Goal: Information Seeking & Learning: Learn about a topic

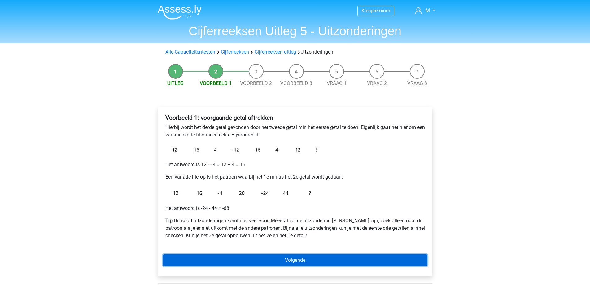
click at [267, 261] on link "Volgende" at bounding box center [295, 260] width 265 height 12
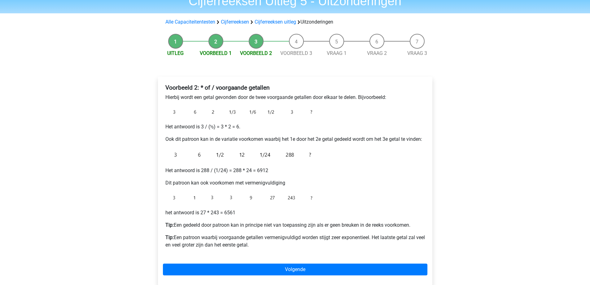
scroll to position [31, 0]
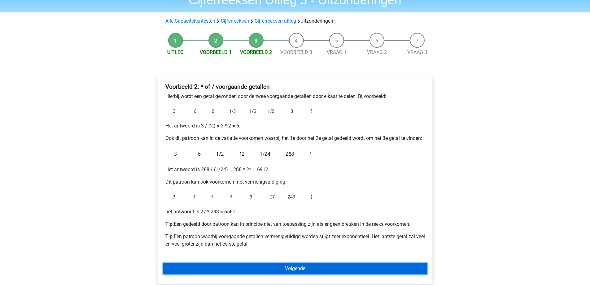
click at [244, 271] on link "Volgende" at bounding box center [295, 268] width 265 height 12
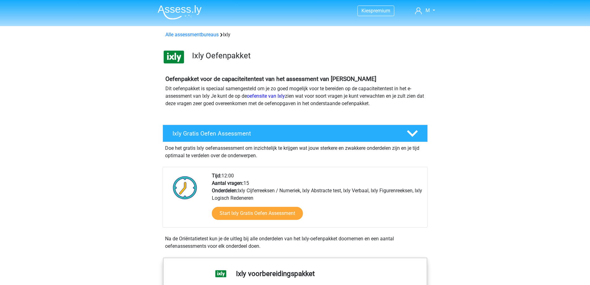
scroll to position [372, 0]
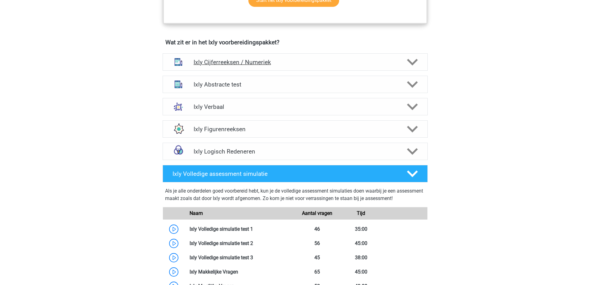
click at [247, 64] on h4 "Ixly Cijferreeksen / Numeriek" at bounding box center [295, 62] width 203 height 7
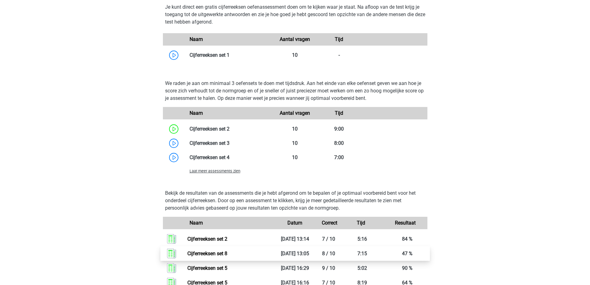
scroll to position [589, 0]
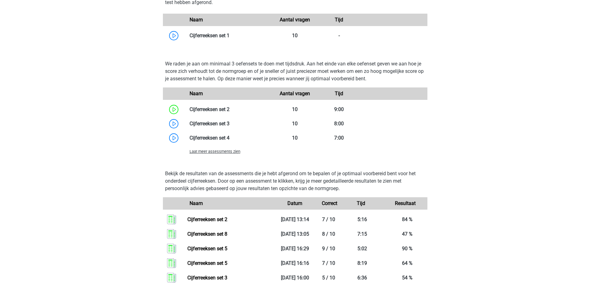
click at [228, 151] on span "Laat meer assessments zien" at bounding box center [215, 151] width 51 height 5
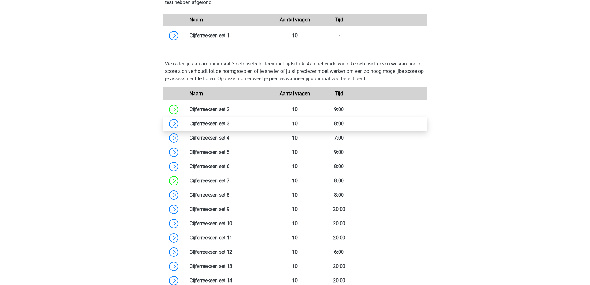
click at [230, 121] on link at bounding box center [230, 124] width 0 height 6
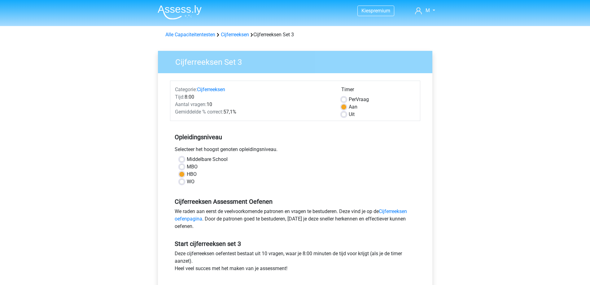
click at [183, 156] on div "Middelbare School" at bounding box center [295, 159] width 232 height 7
click at [187, 158] on label "Middelbare School" at bounding box center [207, 159] width 41 height 7
click at [183, 158] on input "Middelbare School" at bounding box center [181, 159] width 5 height 6
radio input "true"
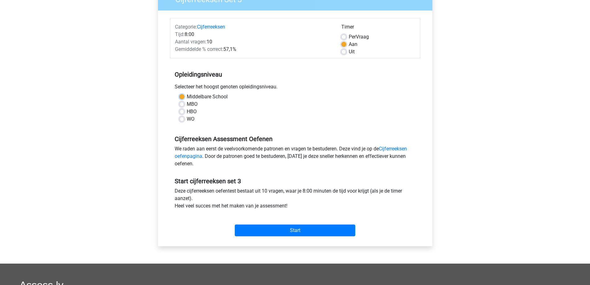
scroll to position [124, 0]
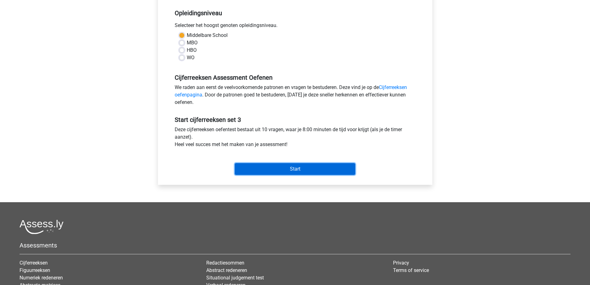
click at [306, 170] on input "Start" at bounding box center [295, 169] width 121 height 12
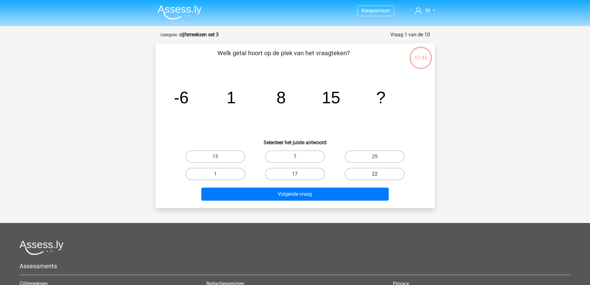
click at [372, 174] on label "22" at bounding box center [375, 174] width 60 height 12
click at [375, 174] on input "22" at bounding box center [377, 176] width 4 height 4
radio input "true"
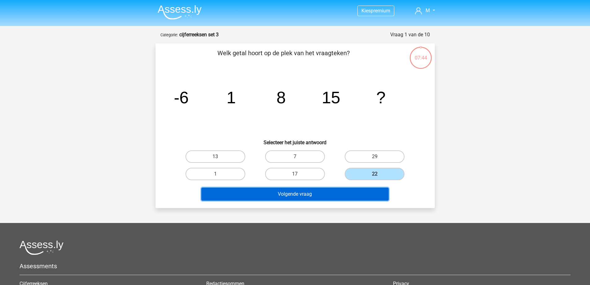
click at [354, 192] on button "Volgende vraag" at bounding box center [294, 193] width 187 height 13
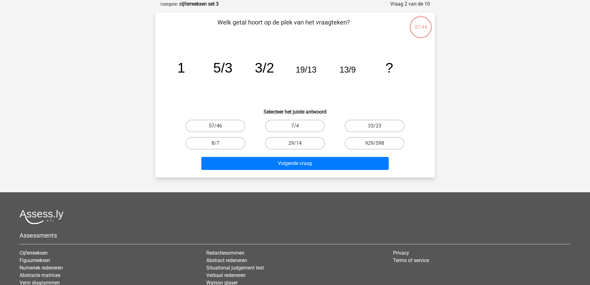
scroll to position [31, 0]
click at [366, 128] on label "33/23" at bounding box center [375, 125] width 60 height 12
click at [375, 128] on input "33/23" at bounding box center [377, 128] width 4 height 4
radio input "true"
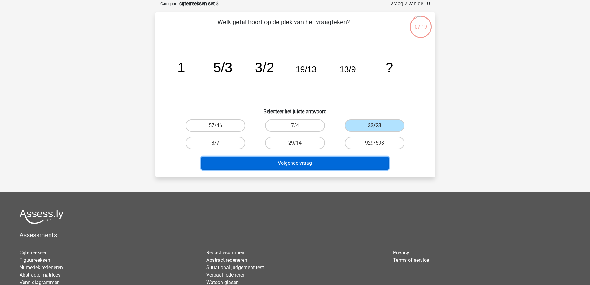
click at [328, 163] on button "Volgende vraag" at bounding box center [294, 162] width 187 height 13
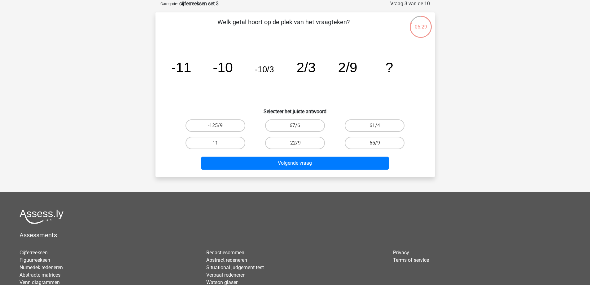
click at [227, 144] on label "11" at bounding box center [216, 143] width 60 height 12
click at [219, 144] on input "11" at bounding box center [217, 145] width 4 height 4
radio input "true"
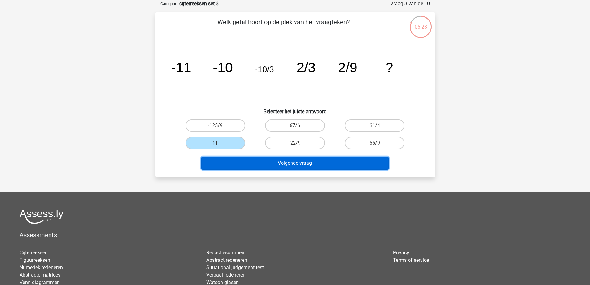
click at [302, 164] on button "Volgende vraag" at bounding box center [294, 162] width 187 height 13
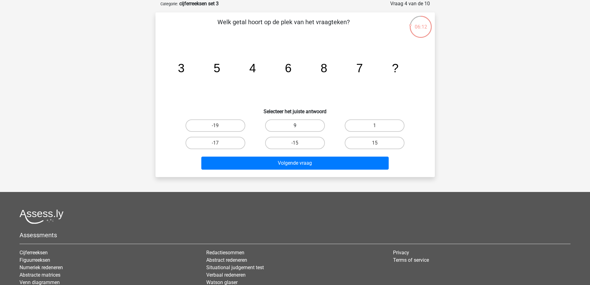
click at [304, 130] on label "9" at bounding box center [295, 125] width 60 height 12
click at [299, 130] on input "9" at bounding box center [297, 128] width 4 height 4
radio input "true"
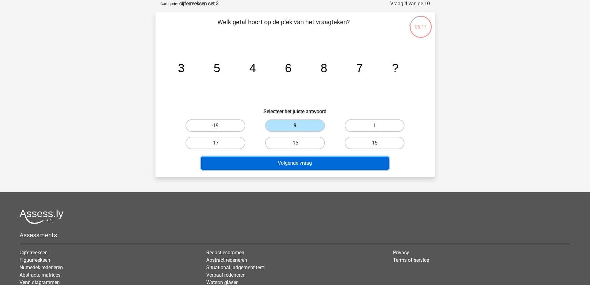
click at [321, 166] on button "Volgende vraag" at bounding box center [294, 162] width 187 height 13
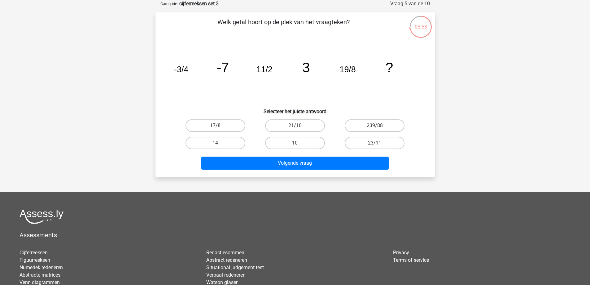
click at [231, 142] on label "14" at bounding box center [216, 143] width 60 height 12
click at [219, 143] on input "14" at bounding box center [217, 145] width 4 height 4
radio input "true"
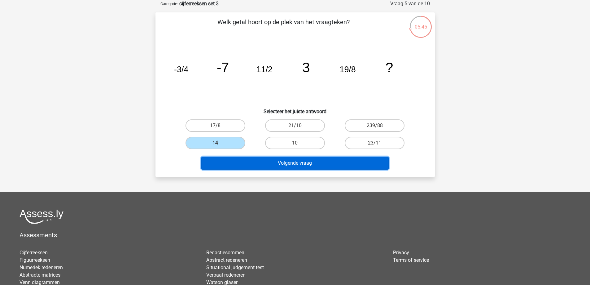
click at [293, 164] on button "Volgende vraag" at bounding box center [294, 162] width 187 height 13
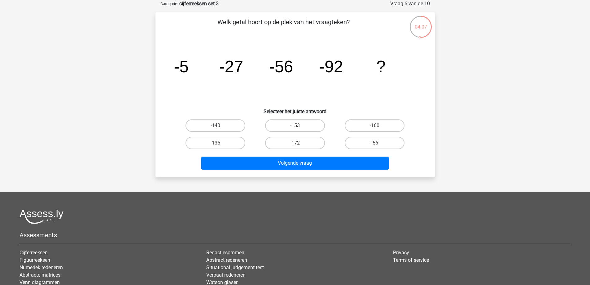
drag, startPoint x: 227, startPoint y: 124, endPoint x: 236, endPoint y: 130, distance: 11.3
click at [227, 124] on label "-140" at bounding box center [216, 125] width 60 height 12
click at [219, 126] on input "-140" at bounding box center [217, 128] width 4 height 4
radio input "true"
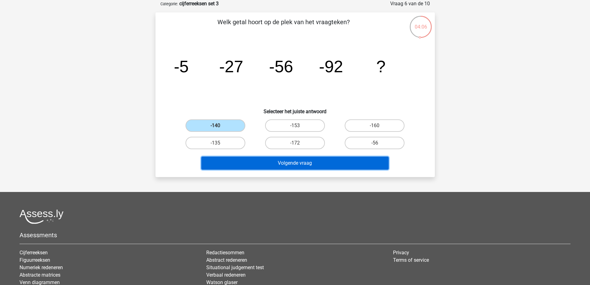
click at [315, 165] on button "Volgende vraag" at bounding box center [294, 162] width 187 height 13
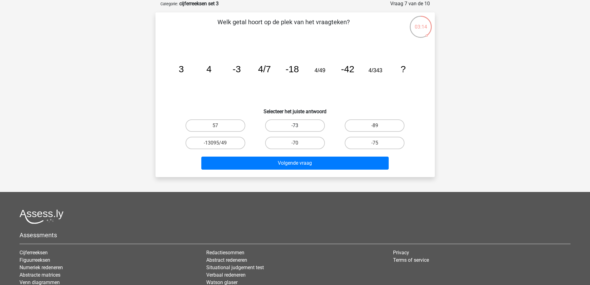
click at [295, 120] on label "-73" at bounding box center [295, 125] width 60 height 12
click at [295, 126] on input "-73" at bounding box center [297, 128] width 4 height 4
radio input "true"
click at [320, 171] on div "Welk getal hoort op de plek van het vraagteken? image/svg+xml 3 4 -3 4/7 -18 4/…" at bounding box center [296, 94] width 280 height 165
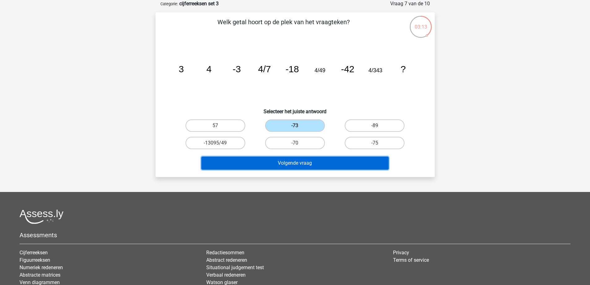
click at [320, 165] on button "Volgende vraag" at bounding box center [294, 162] width 187 height 13
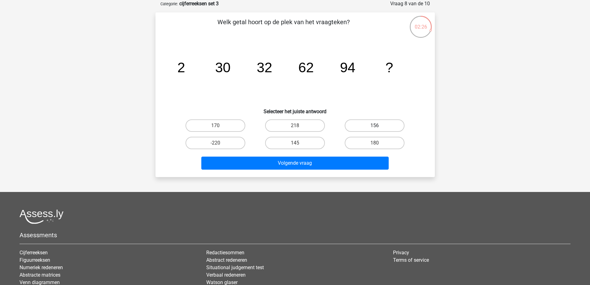
click at [367, 121] on label "156" at bounding box center [375, 125] width 60 height 12
click at [375, 126] on input "156" at bounding box center [377, 128] width 4 height 4
radio input "true"
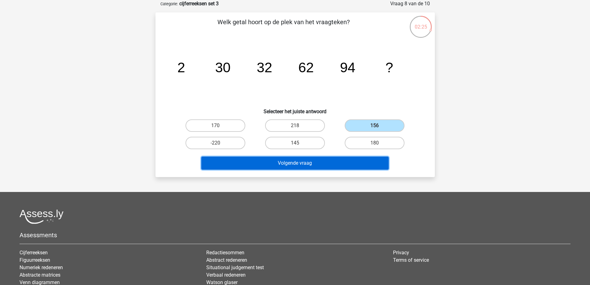
click at [345, 159] on button "Volgende vraag" at bounding box center [294, 162] width 187 height 13
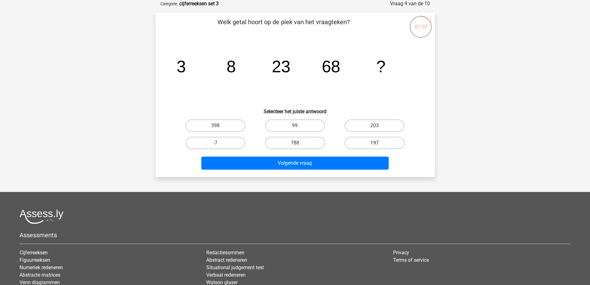
click at [370, 144] on label "197" at bounding box center [375, 143] width 60 height 12
click at [375, 144] on input "197" at bounding box center [377, 145] width 4 height 4
radio input "true"
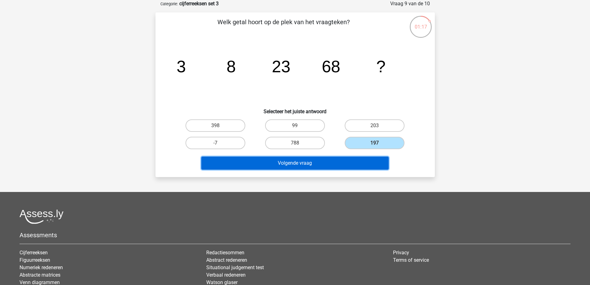
click at [334, 164] on button "Volgende vraag" at bounding box center [294, 162] width 187 height 13
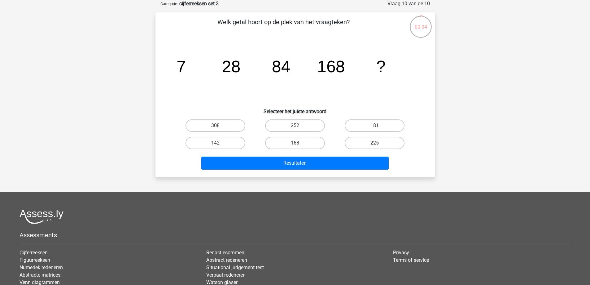
click at [295, 127] on input "252" at bounding box center [297, 128] width 4 height 4
radio input "true"
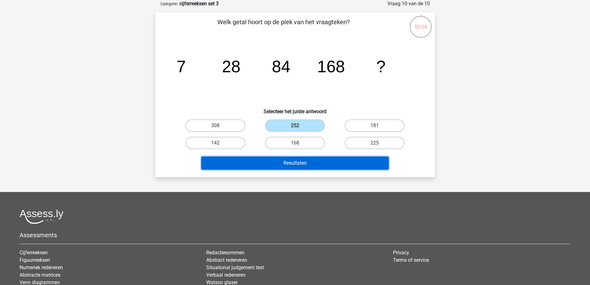
click at [318, 161] on button "Resultaten" at bounding box center [294, 162] width 187 height 13
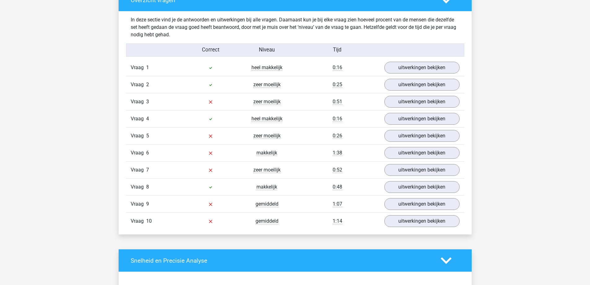
scroll to position [496, 0]
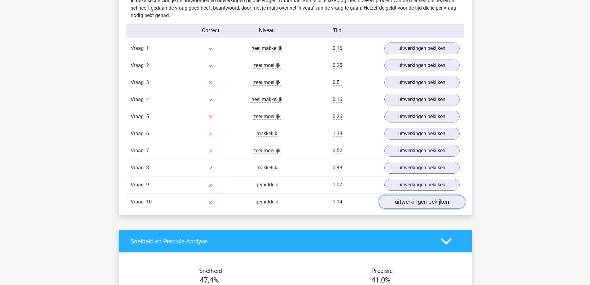
click at [444, 200] on link "uitwerkingen bekijken" at bounding box center [422, 202] width 86 height 14
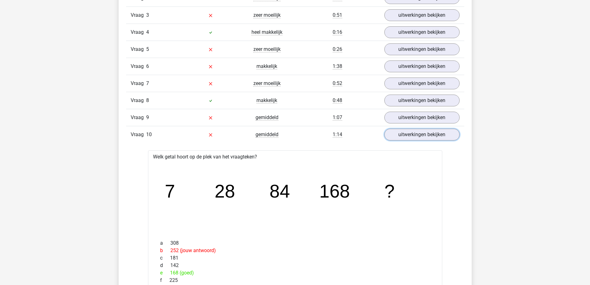
scroll to position [558, 0]
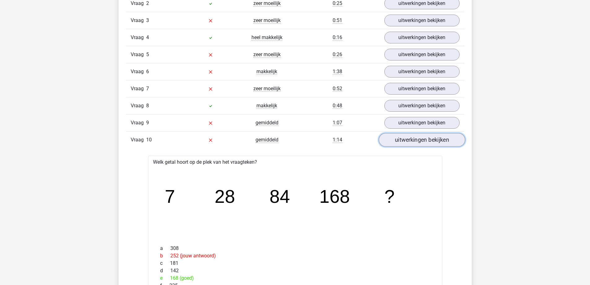
click at [425, 139] on link "uitwerkingen bekijken" at bounding box center [422, 140] width 86 height 14
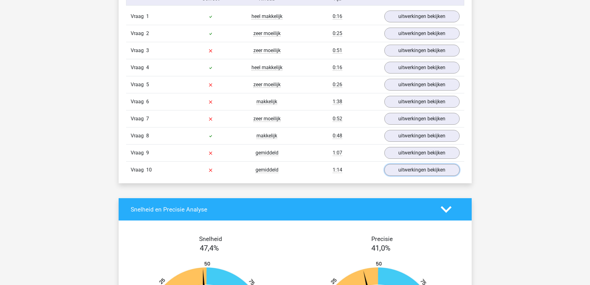
scroll to position [496, 0]
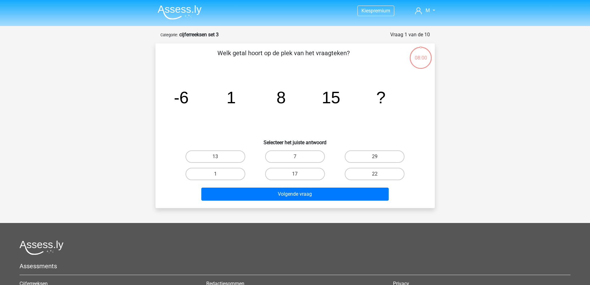
scroll to position [31, 0]
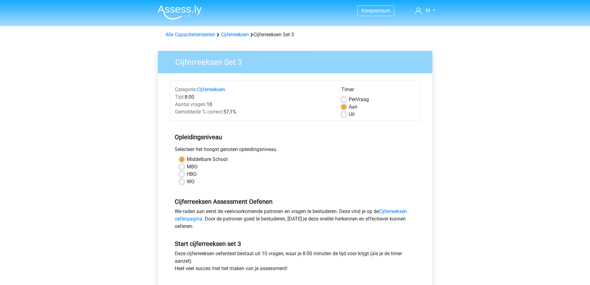
scroll to position [124, 0]
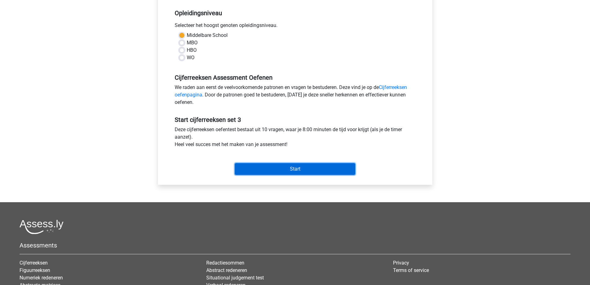
click at [301, 168] on input "Start" at bounding box center [295, 169] width 121 height 12
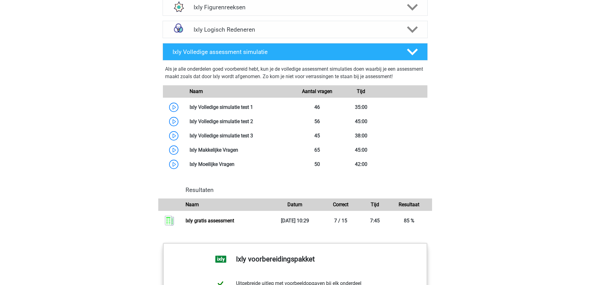
scroll to position [434, 0]
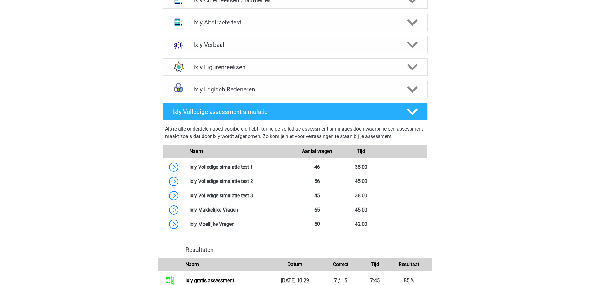
click at [414, 113] on polygon at bounding box center [412, 111] width 11 height 7
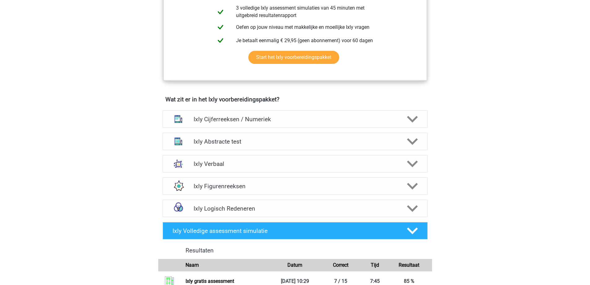
scroll to position [279, 0]
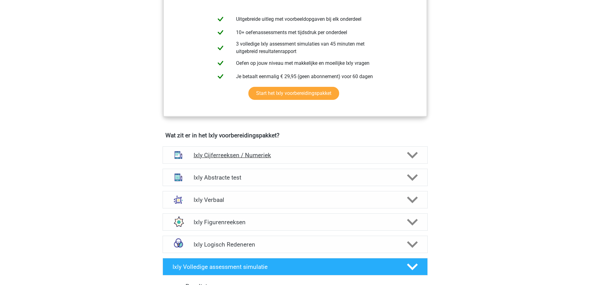
click at [352, 154] on h4 "Ixly Cijferreeksen / Numeriek" at bounding box center [295, 155] width 203 height 7
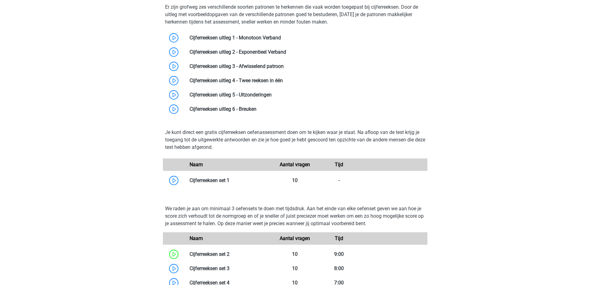
scroll to position [403, 0]
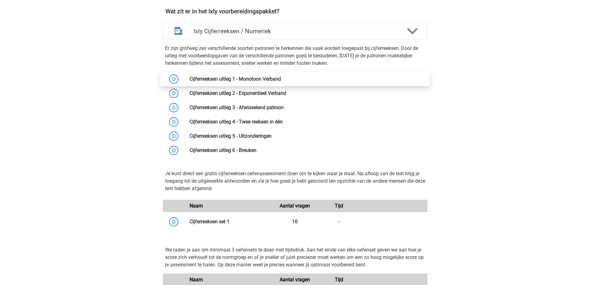
click at [281, 82] on link at bounding box center [281, 79] width 0 height 6
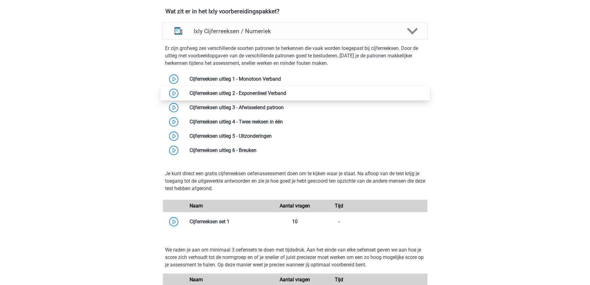
click at [286, 90] on link at bounding box center [286, 93] width 0 height 6
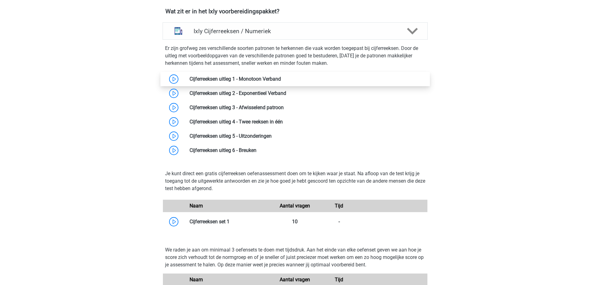
click at [281, 81] on link at bounding box center [281, 79] width 0 height 6
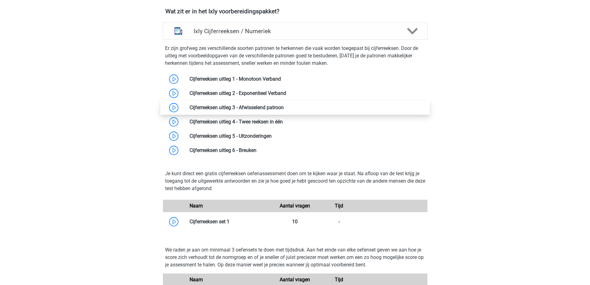
click at [284, 108] on link at bounding box center [284, 107] width 0 height 6
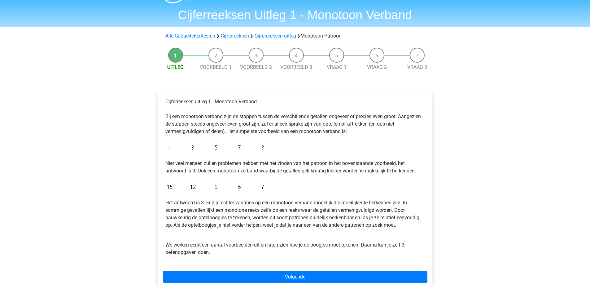
scroll to position [31, 0]
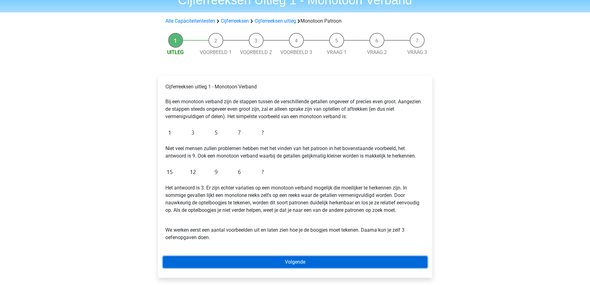
click at [333, 263] on link "Volgende" at bounding box center [295, 262] width 265 height 12
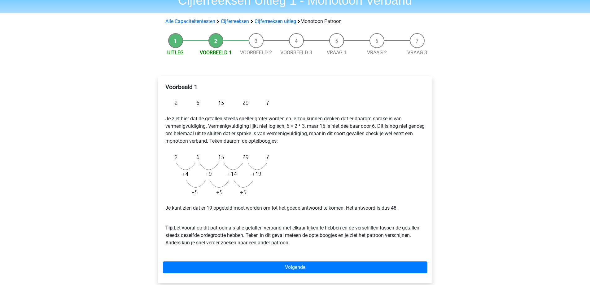
scroll to position [31, 0]
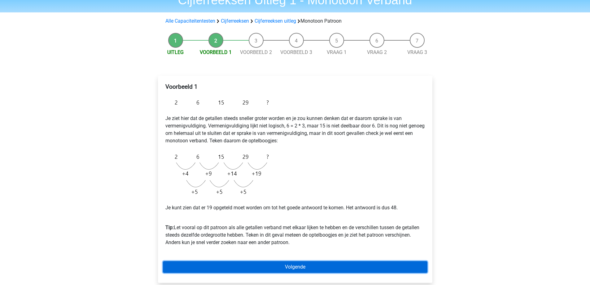
click at [293, 271] on link "Volgende" at bounding box center [295, 267] width 265 height 12
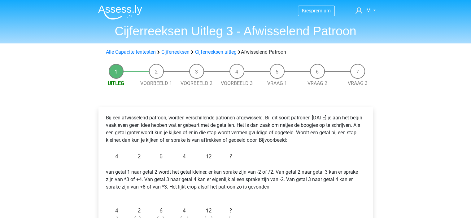
click at [331, 217] on div "Bij een afwisselend patroon, worden verschillende patronen afgewisseld. Bij dit…" at bounding box center [236, 200] width 265 height 177
